Goal: Check status: Check status

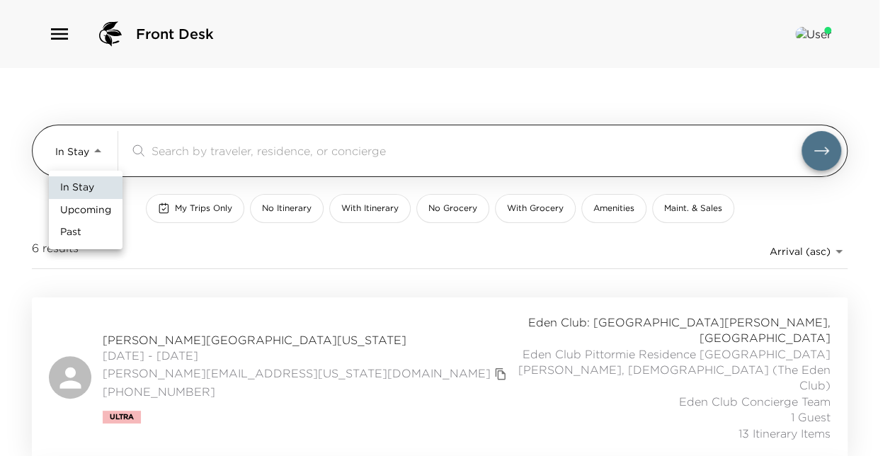
click at [99, 151] on body "Front Desk In Stay In-Stay ​ My Trips Only No Itinerary With Itinerary No Groce…" at bounding box center [445, 228] width 890 height 456
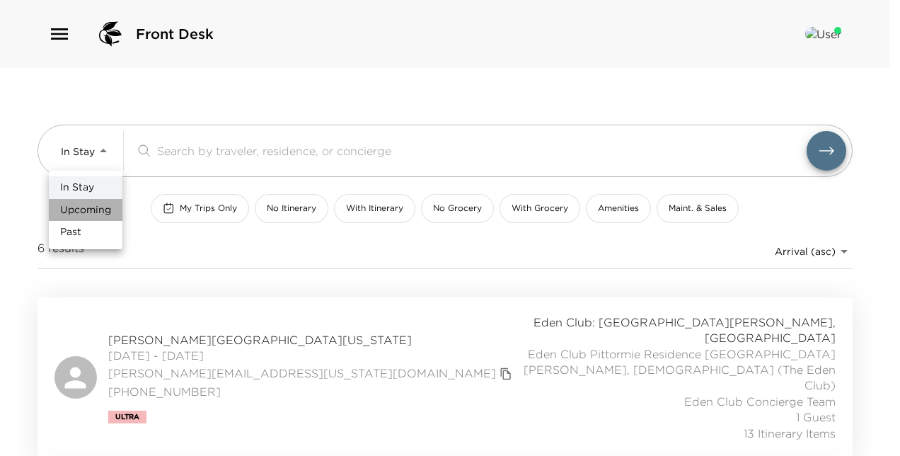
click at [101, 212] on span "Upcoming" at bounding box center [85, 210] width 51 height 14
type input "Upcoming"
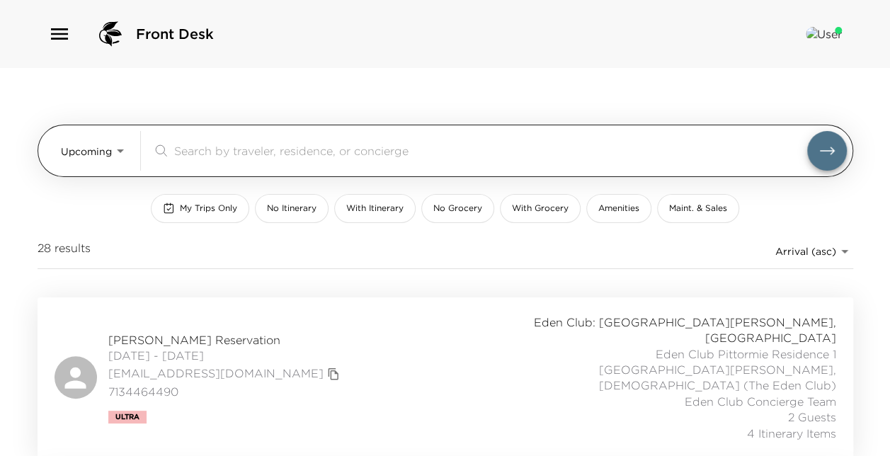
click at [241, 140] on div "​" at bounding box center [499, 151] width 694 height 40
click at [248, 150] on input "search" at bounding box center [490, 150] width 633 height 16
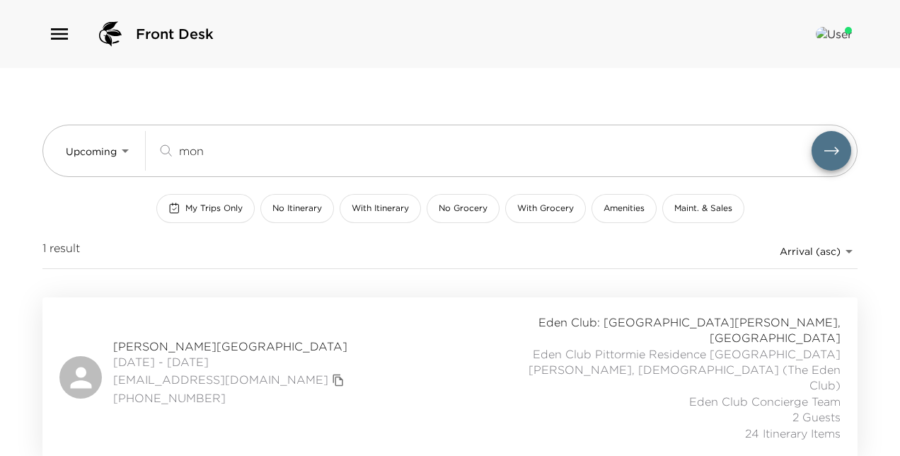
type input "mon"
click at [225, 354] on span "09/02/2025 - 09/07/2025" at bounding box center [230, 362] width 235 height 16
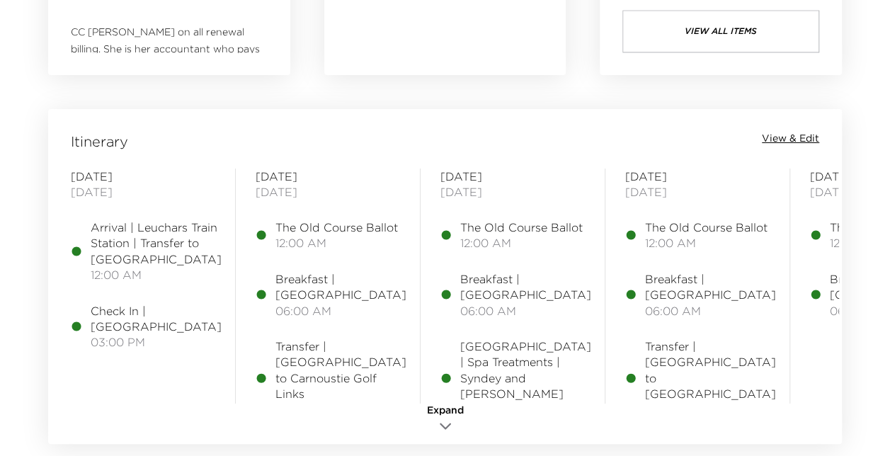
scroll to position [1077, 0]
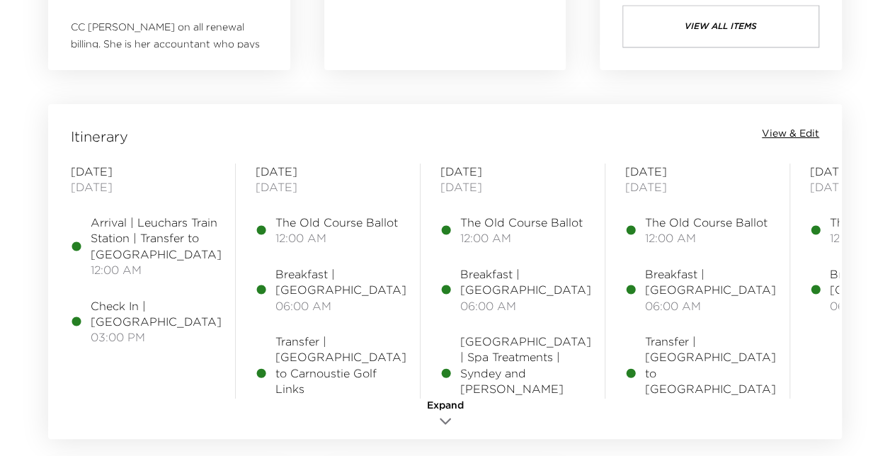
click at [800, 130] on span "View & Edit" at bounding box center [790, 134] width 57 height 14
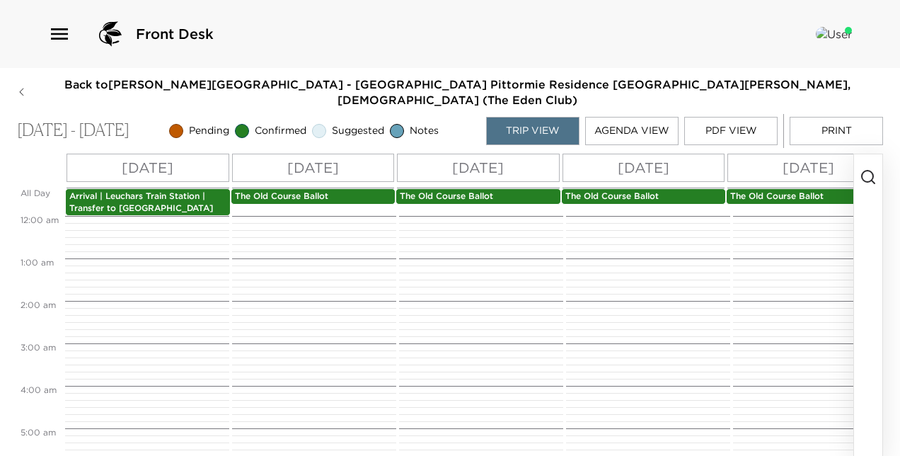
scroll to position [255, 0]
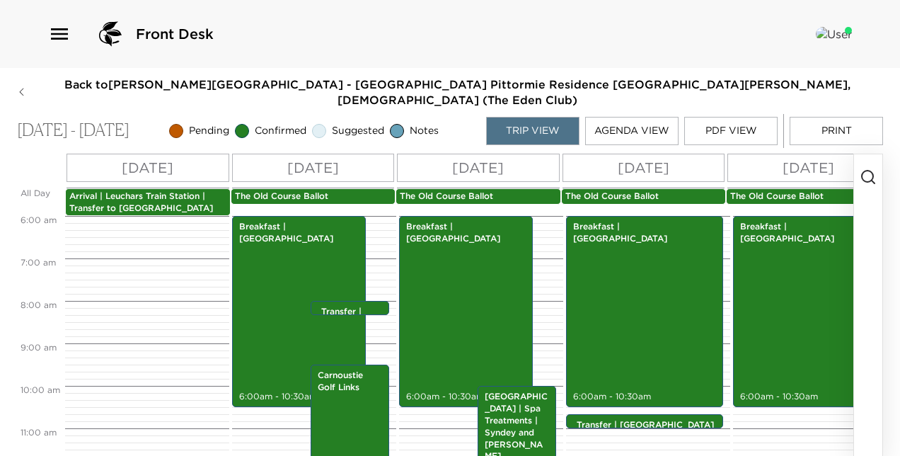
click at [762, 68] on div "Front Desk Back to Sydney Montgomery Reservation - Eden Club Pittormie Residenc…" at bounding box center [450, 228] width 900 height 456
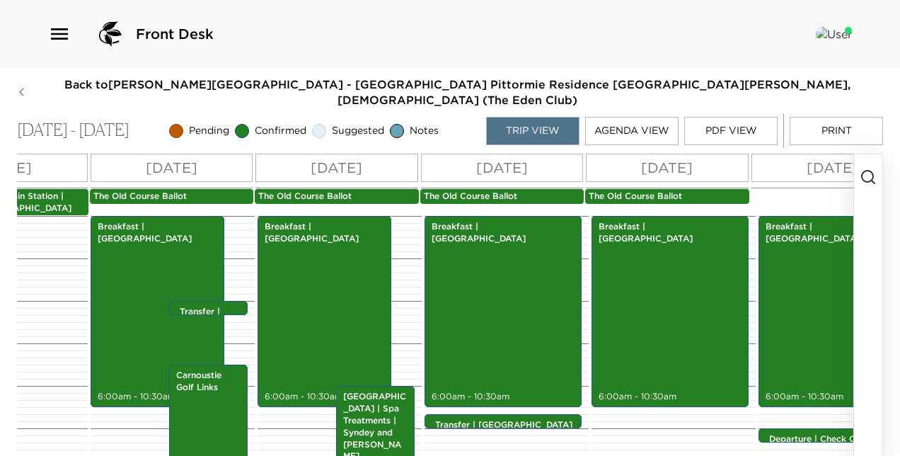
scroll to position [0, 224]
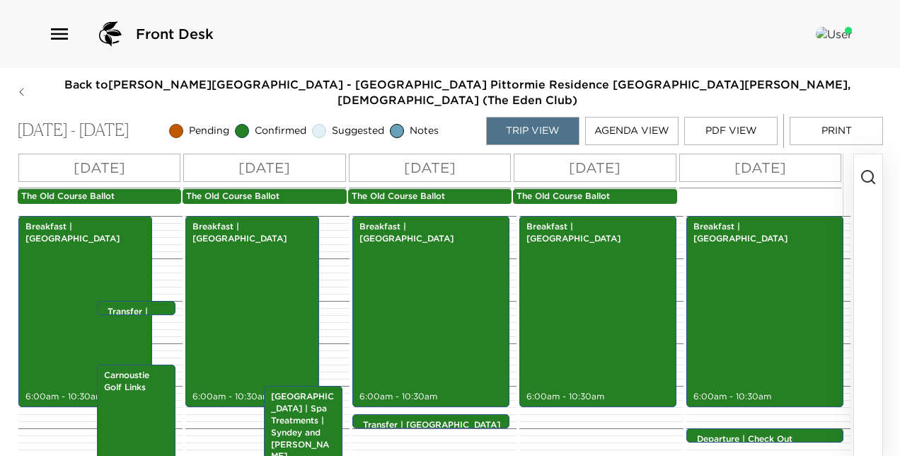
click at [882, 359] on button "button" at bounding box center [868, 307] width 28 height 306
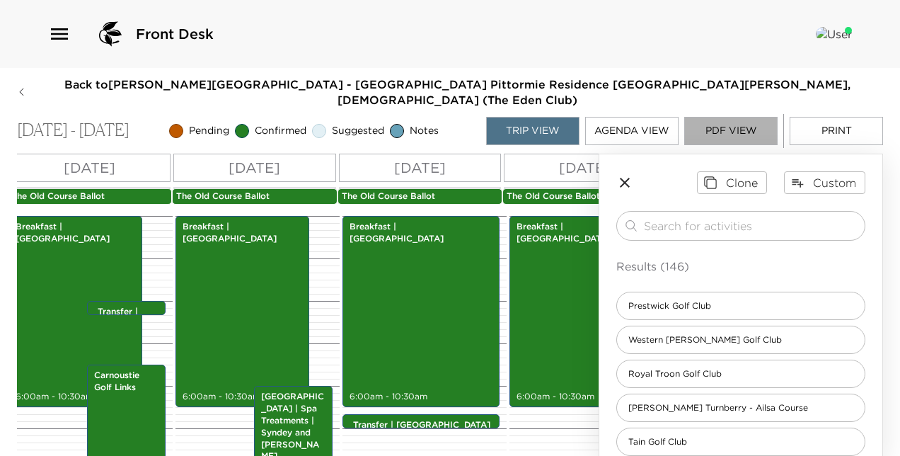
click at [732, 118] on button "PDF View" at bounding box center [731, 131] width 93 height 28
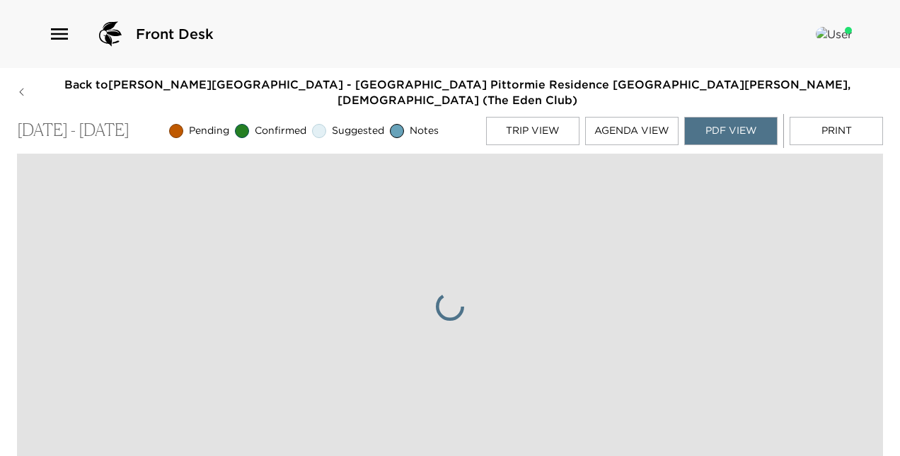
click at [640, 117] on button "Agenda View" at bounding box center [631, 131] width 93 height 28
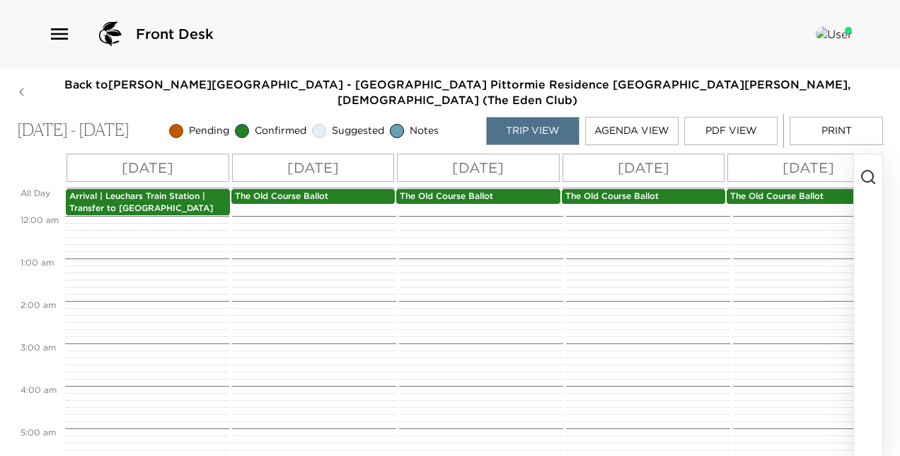
scroll to position [283, 0]
